Goal: Share content

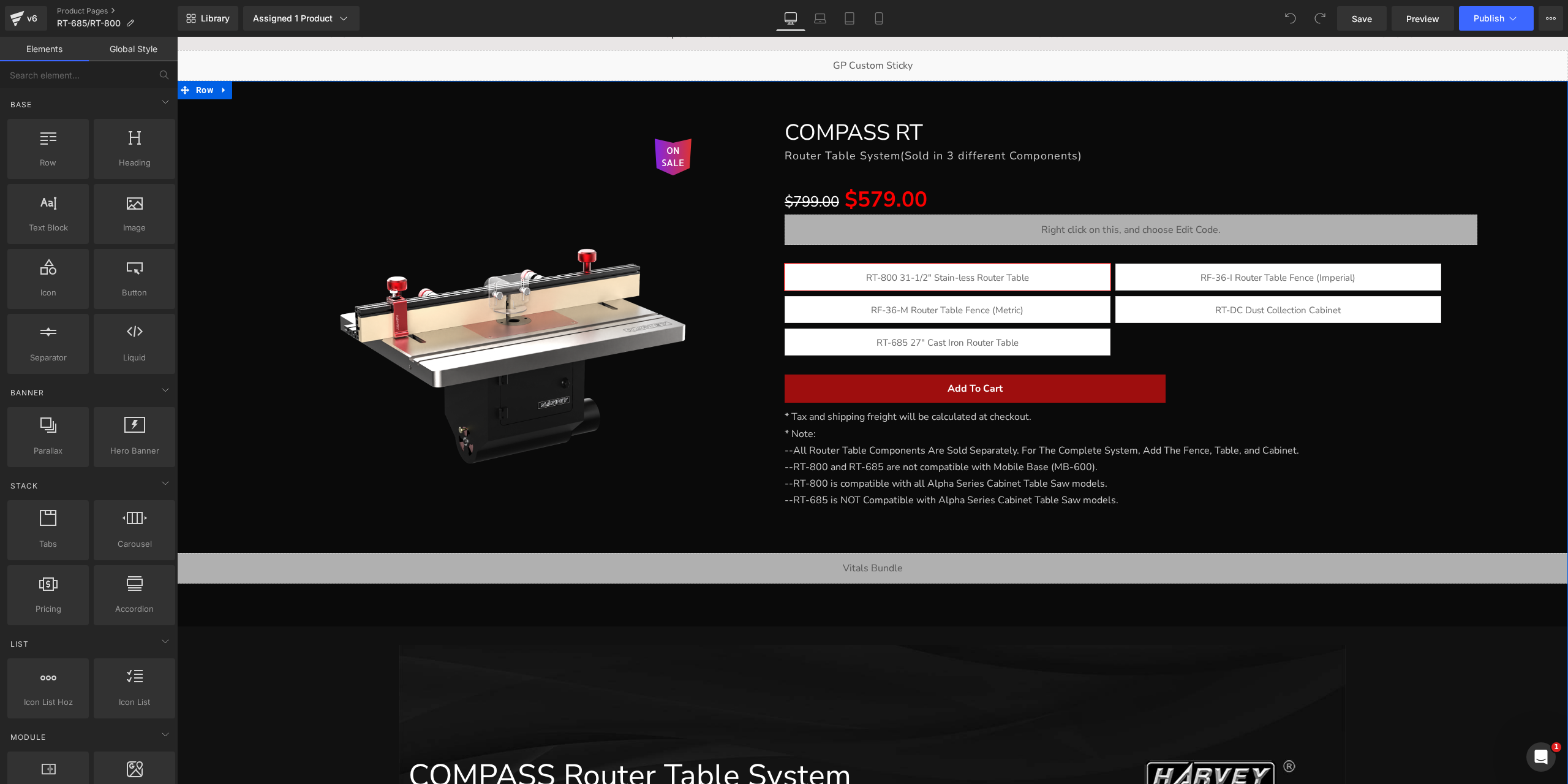
scroll to position [245, 0]
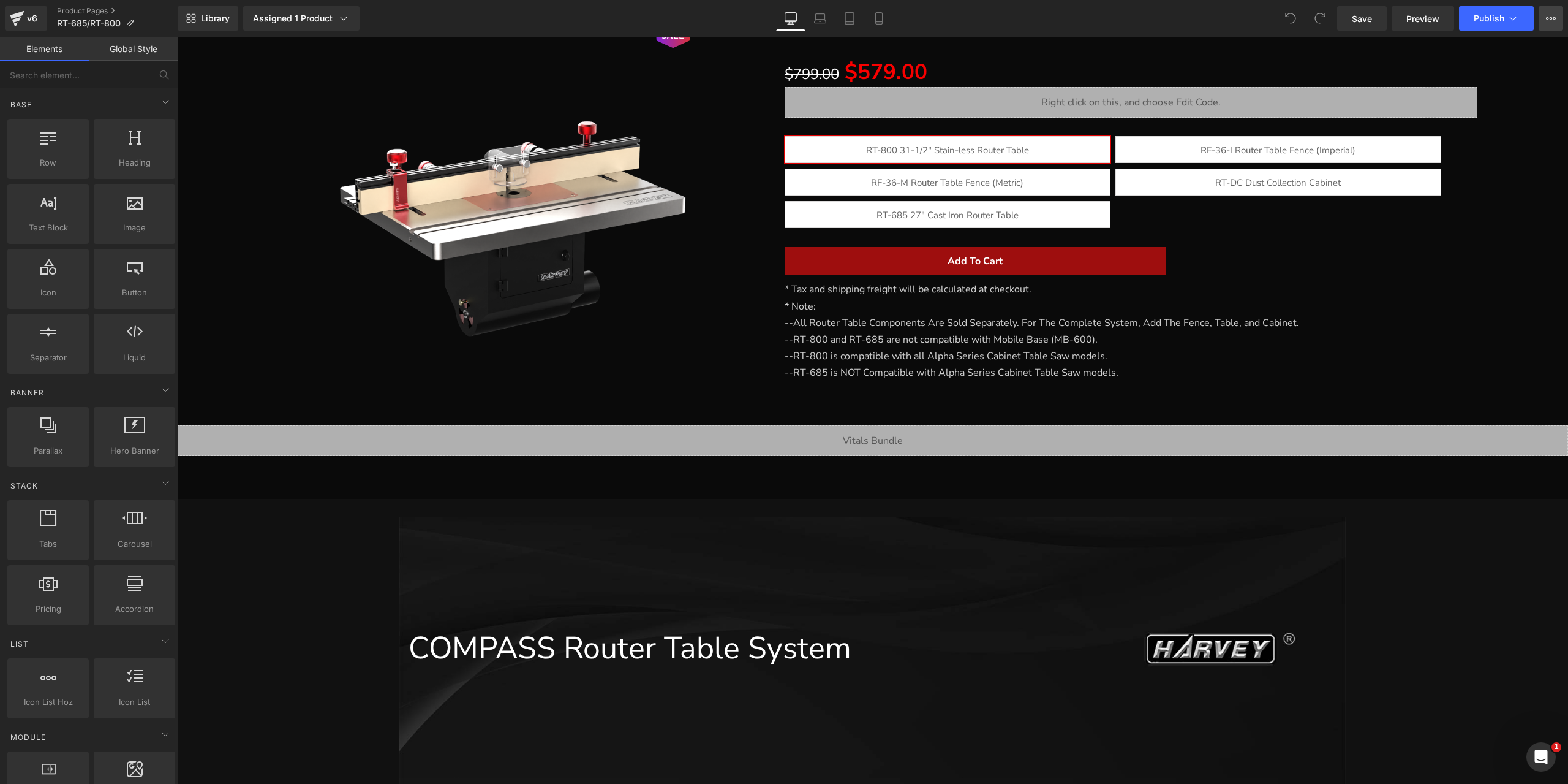
click at [1546, 11] on button "View Live Page View with current Template Save Template to Library Schedule Pub…" at bounding box center [1551, 18] width 25 height 25
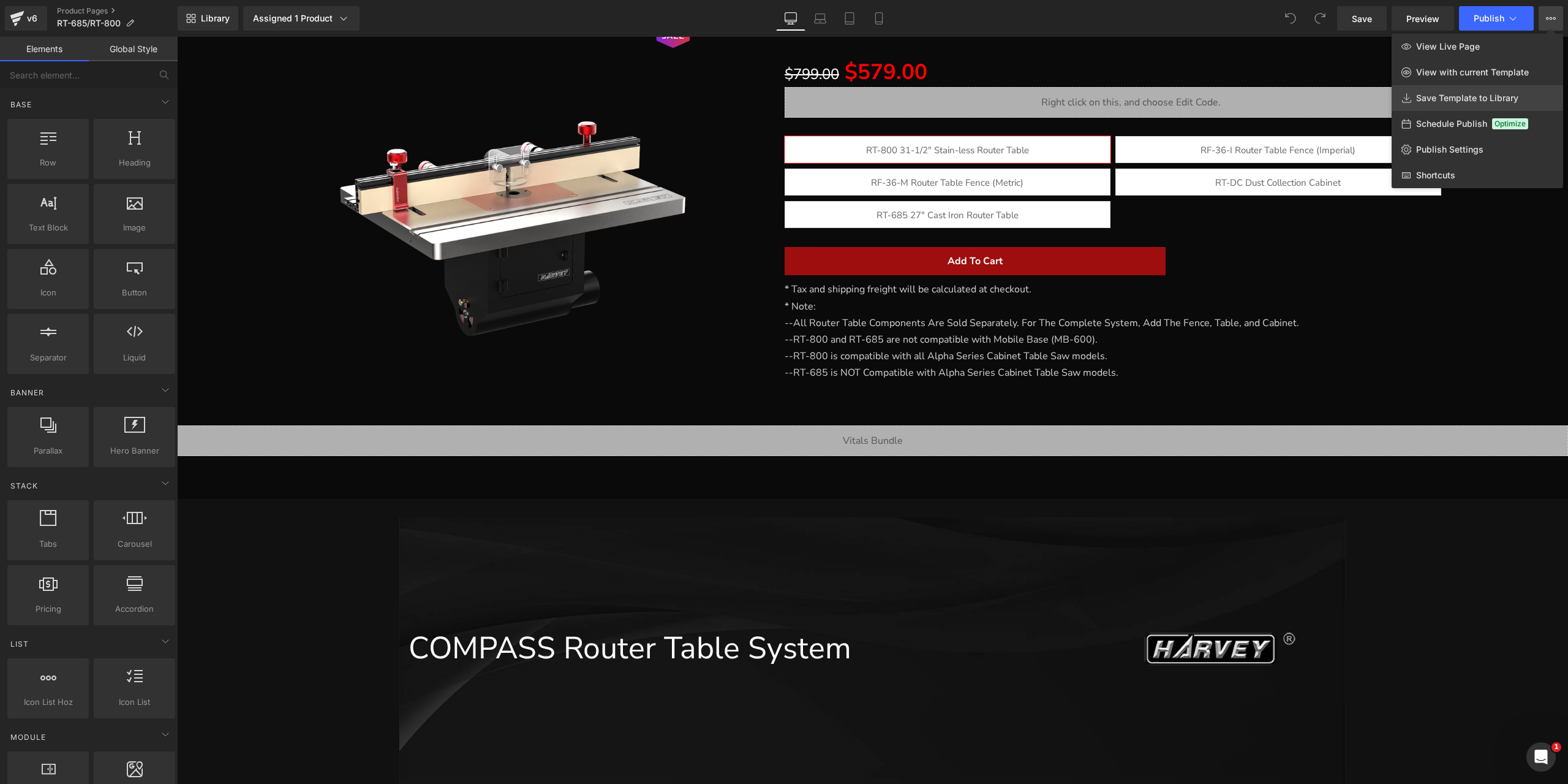
click at [1458, 98] on span "Save Template to Library" at bounding box center [1467, 98] width 102 height 11
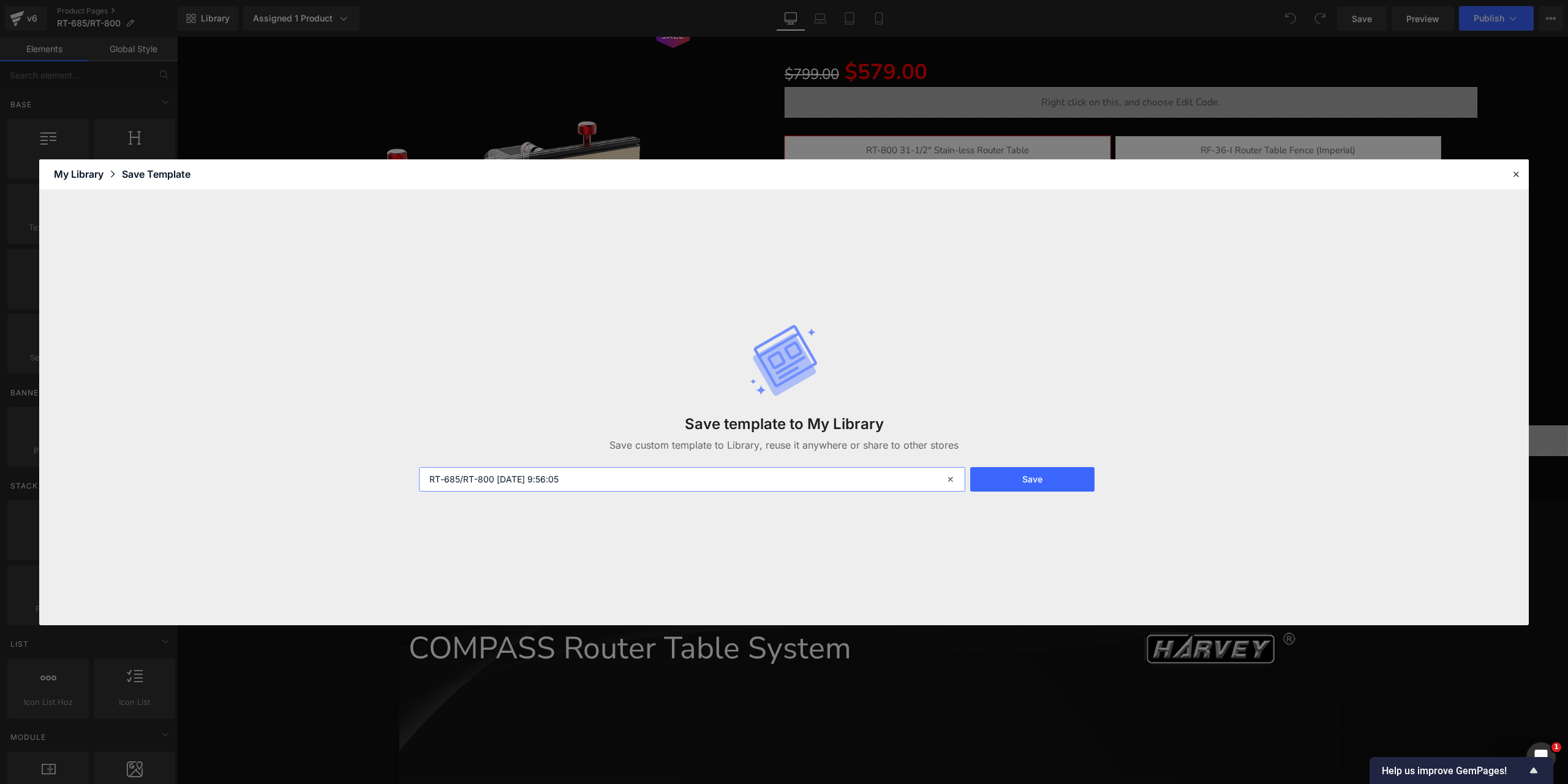
click at [592, 482] on input "RT-685/RT-800 [DATE] 9:56:05" at bounding box center [692, 479] width 546 height 25
type input "RT-685/RT-800 图文分离"
click at [1058, 488] on button "Save" at bounding box center [1033, 479] width 124 height 25
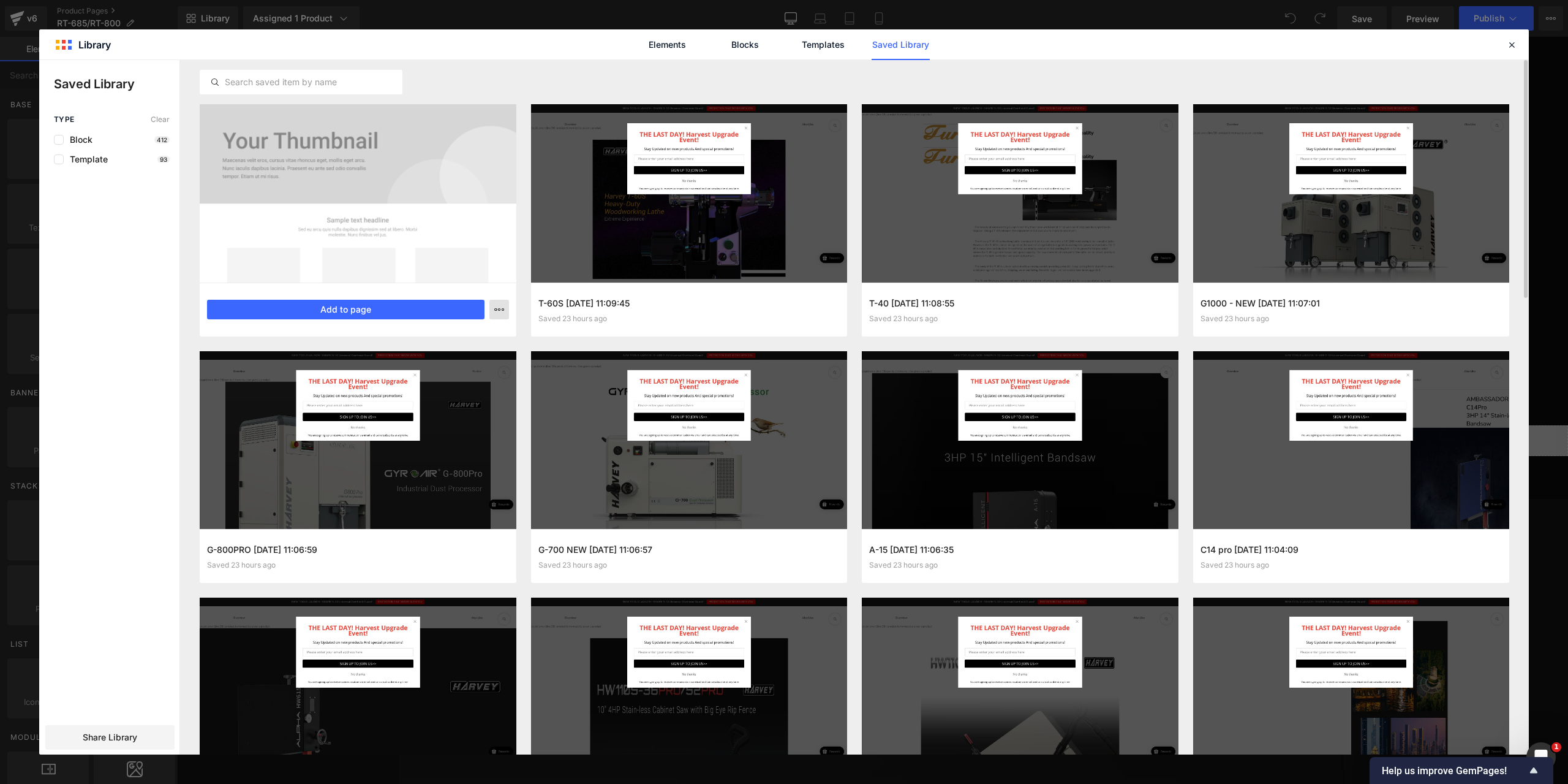
click at [493, 308] on button "button" at bounding box center [499, 309] width 19 height 19
click at [129, 740] on div at bounding box center [784, 407] width 1490 height 694
click at [126, 736] on span "Share Library" at bounding box center [110, 737] width 54 height 12
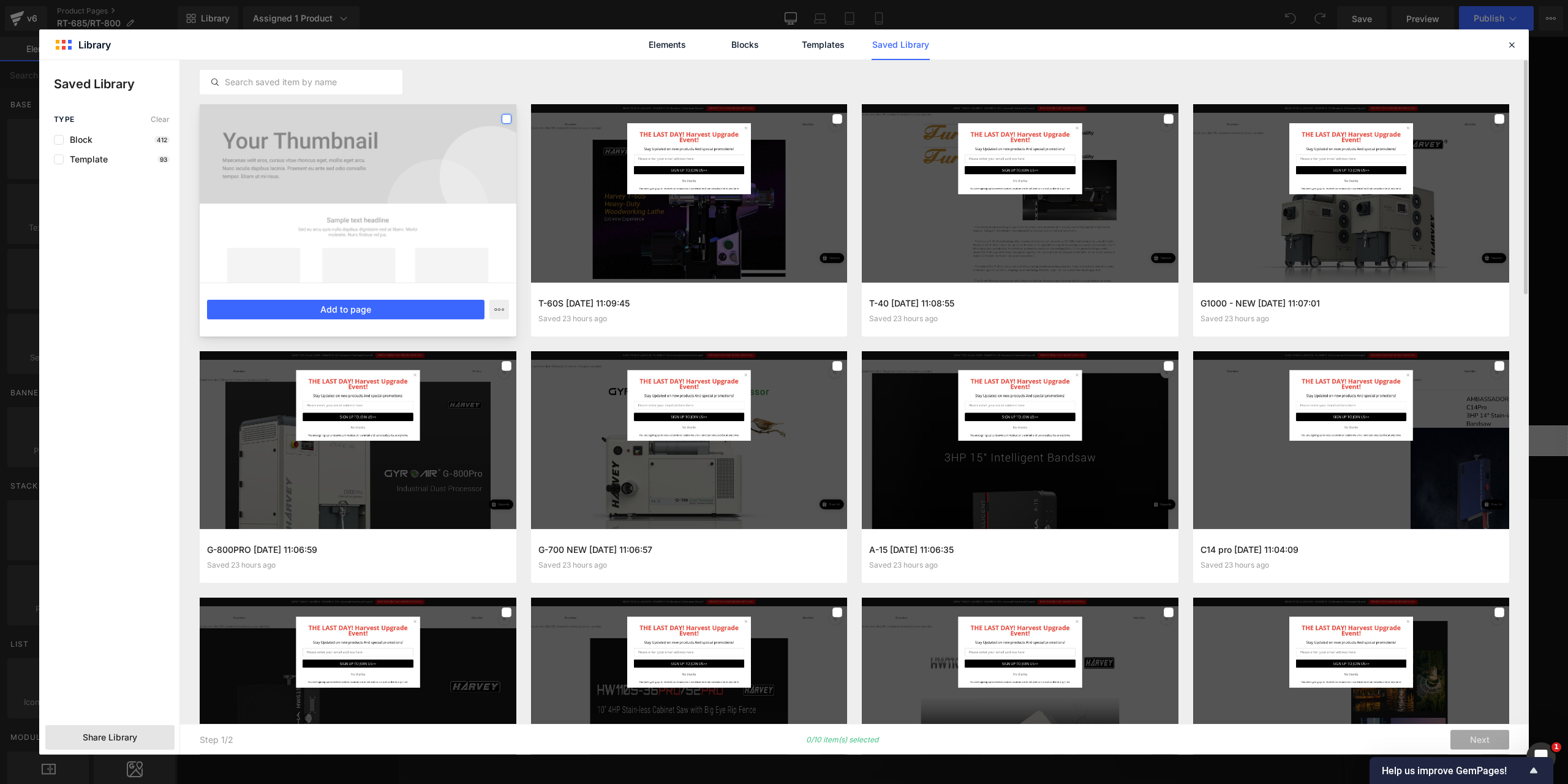
click at [510, 116] on label at bounding box center [507, 119] width 10 height 10
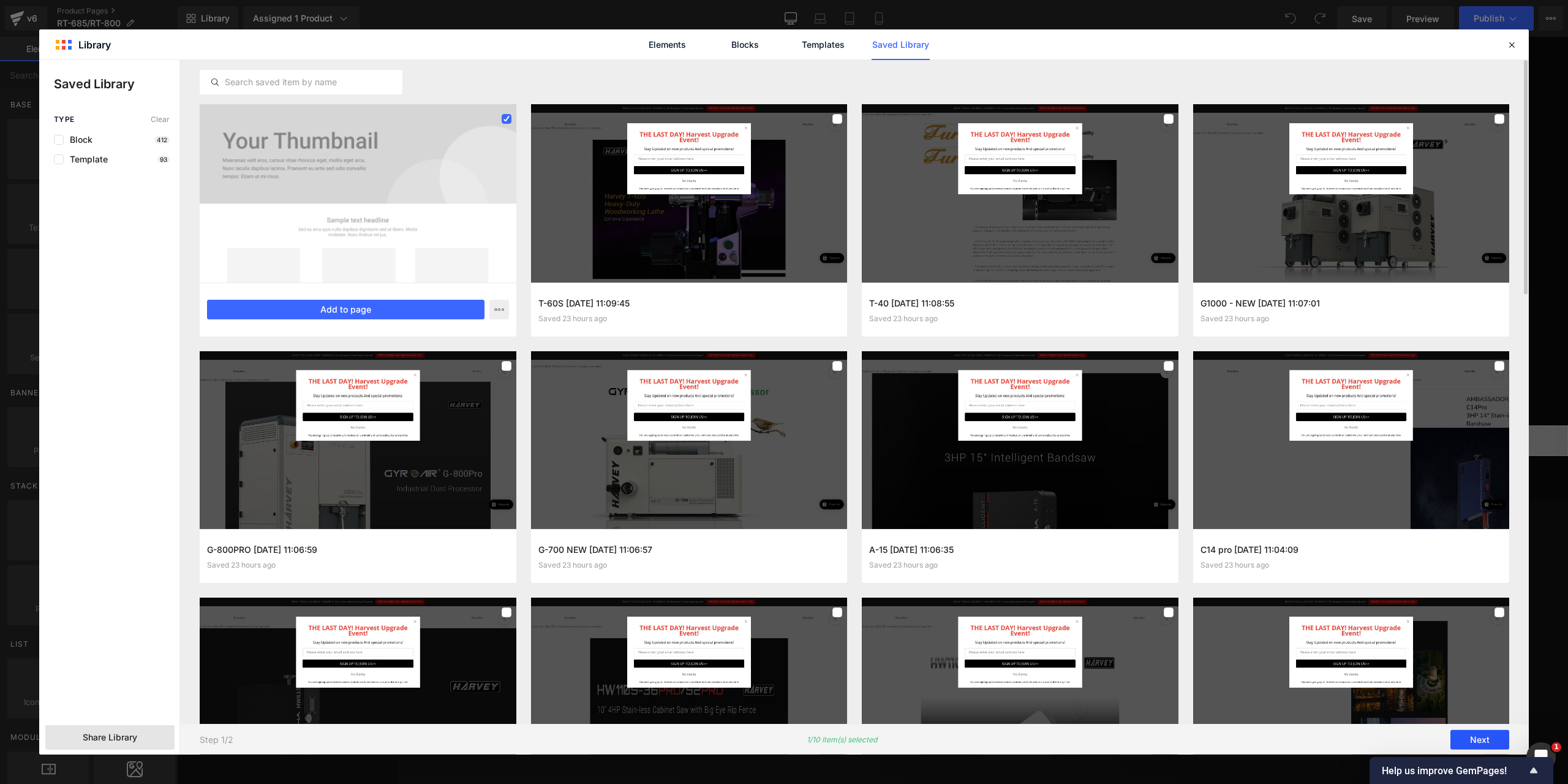
click at [1475, 734] on button "Next" at bounding box center [1480, 739] width 59 height 19
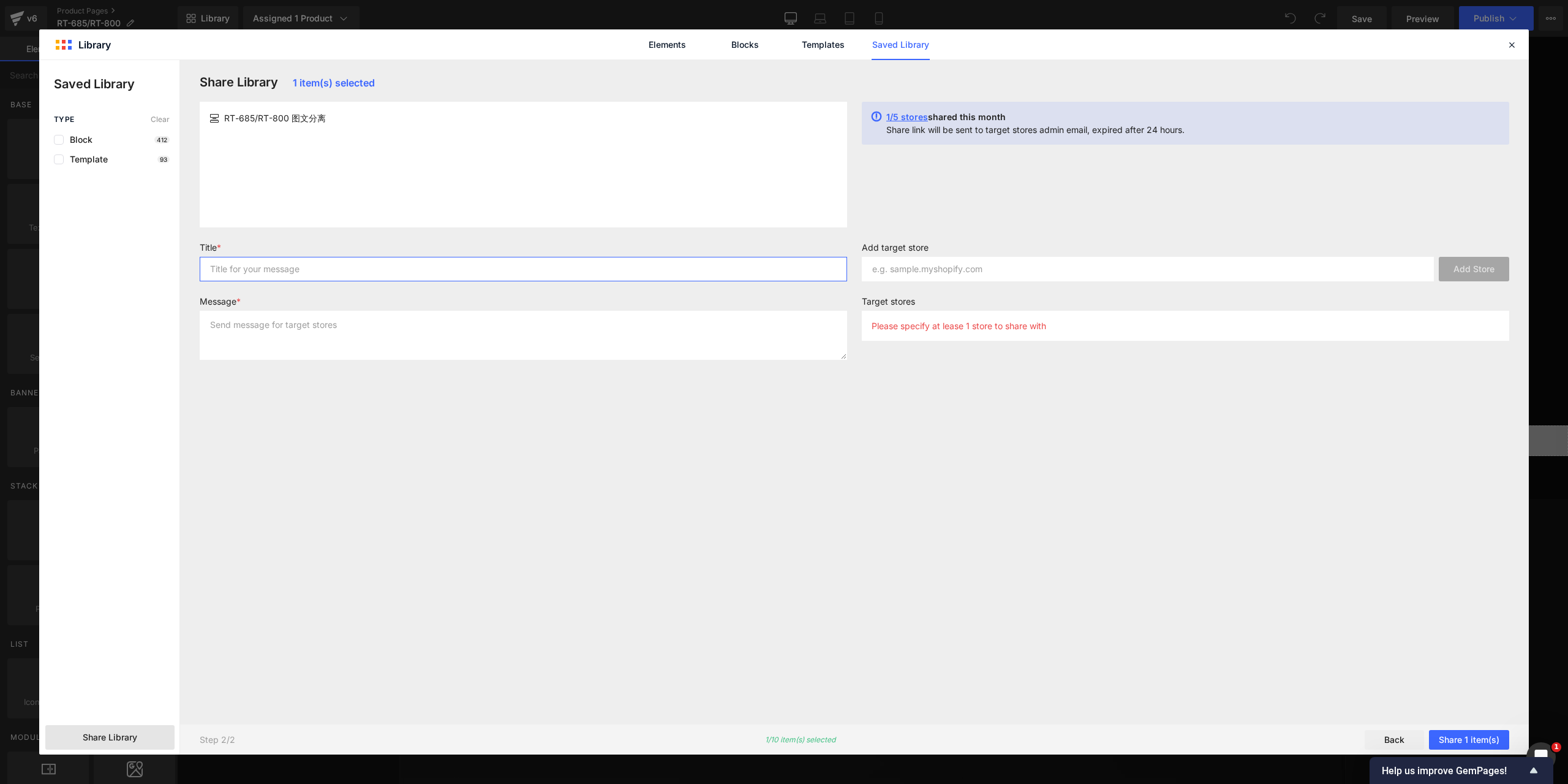
click at [322, 265] on input "text" at bounding box center [523, 268] width 647 height 25
type input "1"
click at [287, 336] on textarea at bounding box center [523, 335] width 647 height 49
type textarea "123"
click at [1058, 272] on input "text" at bounding box center [1148, 268] width 572 height 25
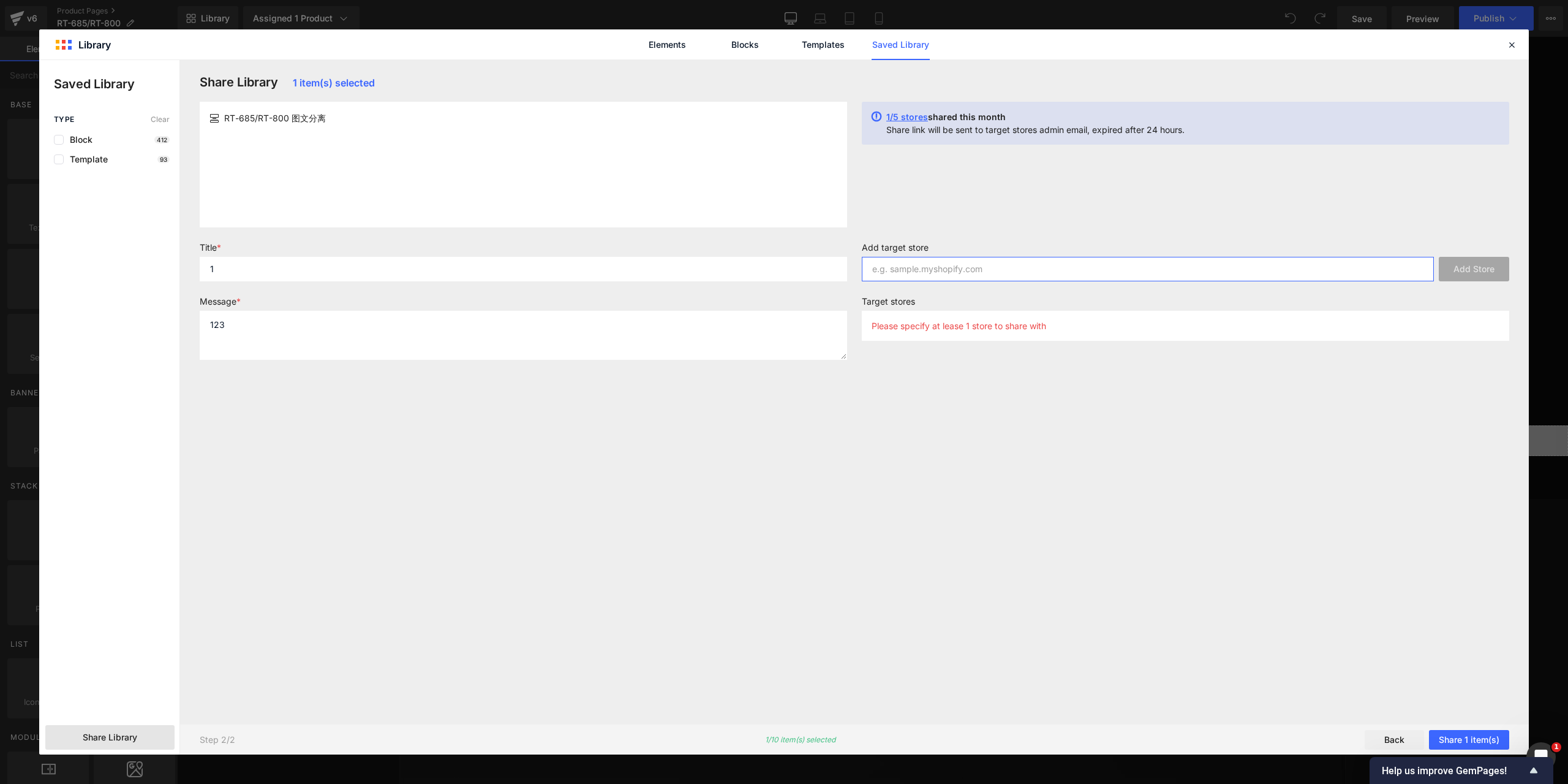
paste input "[PERSON_NAME][DOMAIN_NAME]"
type input "[PERSON_NAME][DOMAIN_NAME]"
click at [1456, 268] on button "Add Store" at bounding box center [1474, 268] width 70 height 25
click at [1482, 734] on button "Share 1 item(s)" at bounding box center [1469, 739] width 80 height 19
